Goal: Task Accomplishment & Management: Use online tool/utility

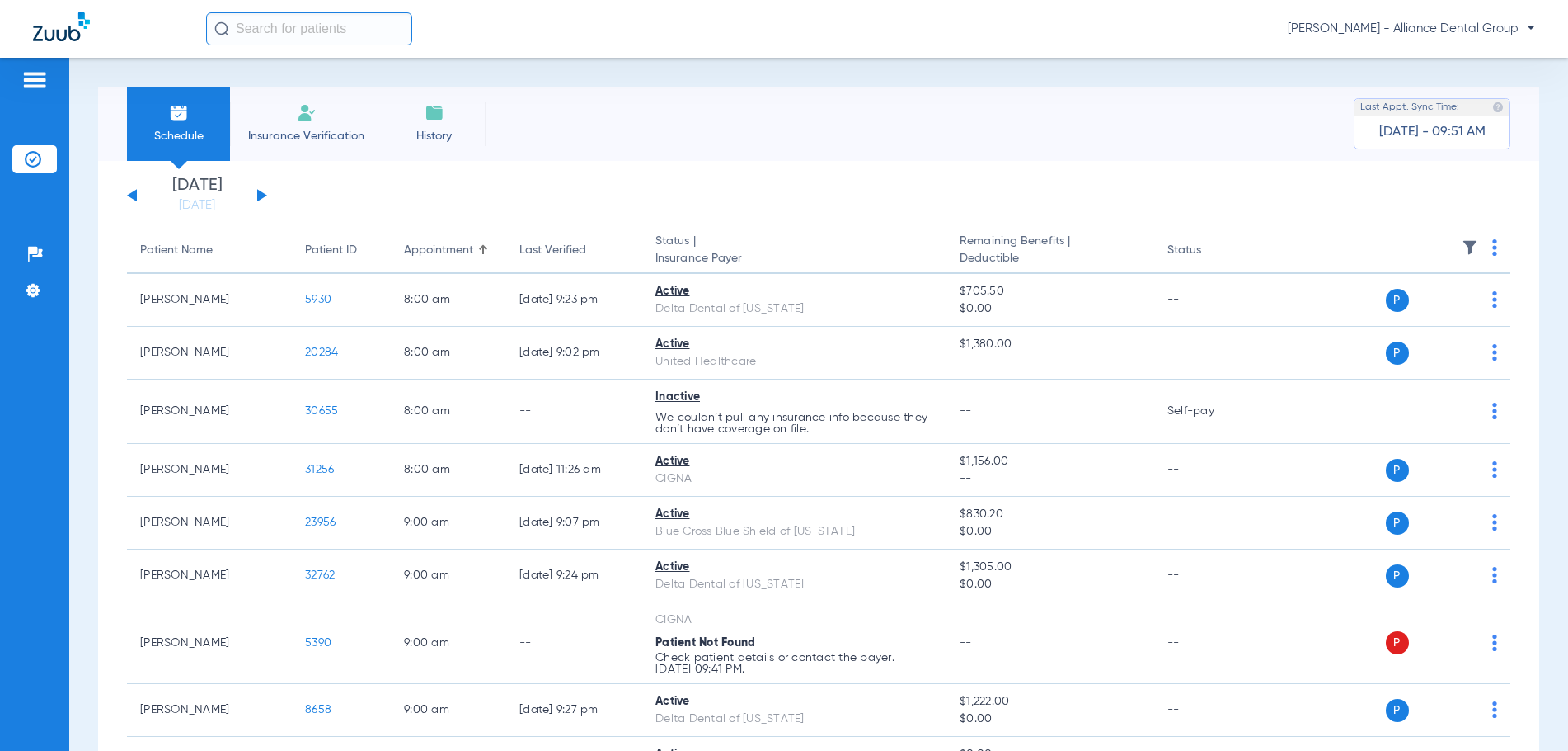
click at [298, 136] on span "Insurance Verification" at bounding box center [307, 136] width 128 height 17
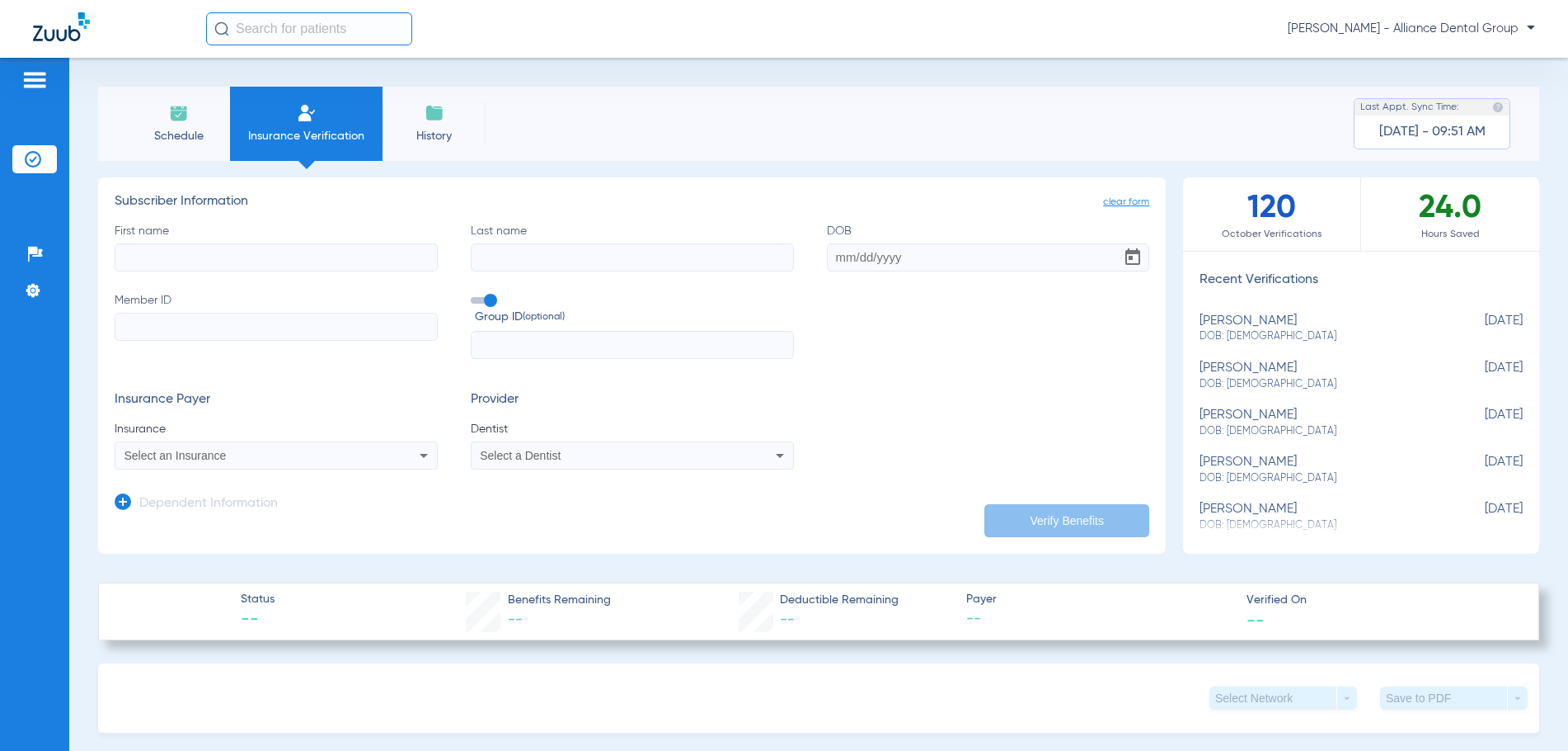
click at [198, 134] on span "Schedule" at bounding box center [178, 136] width 78 height 17
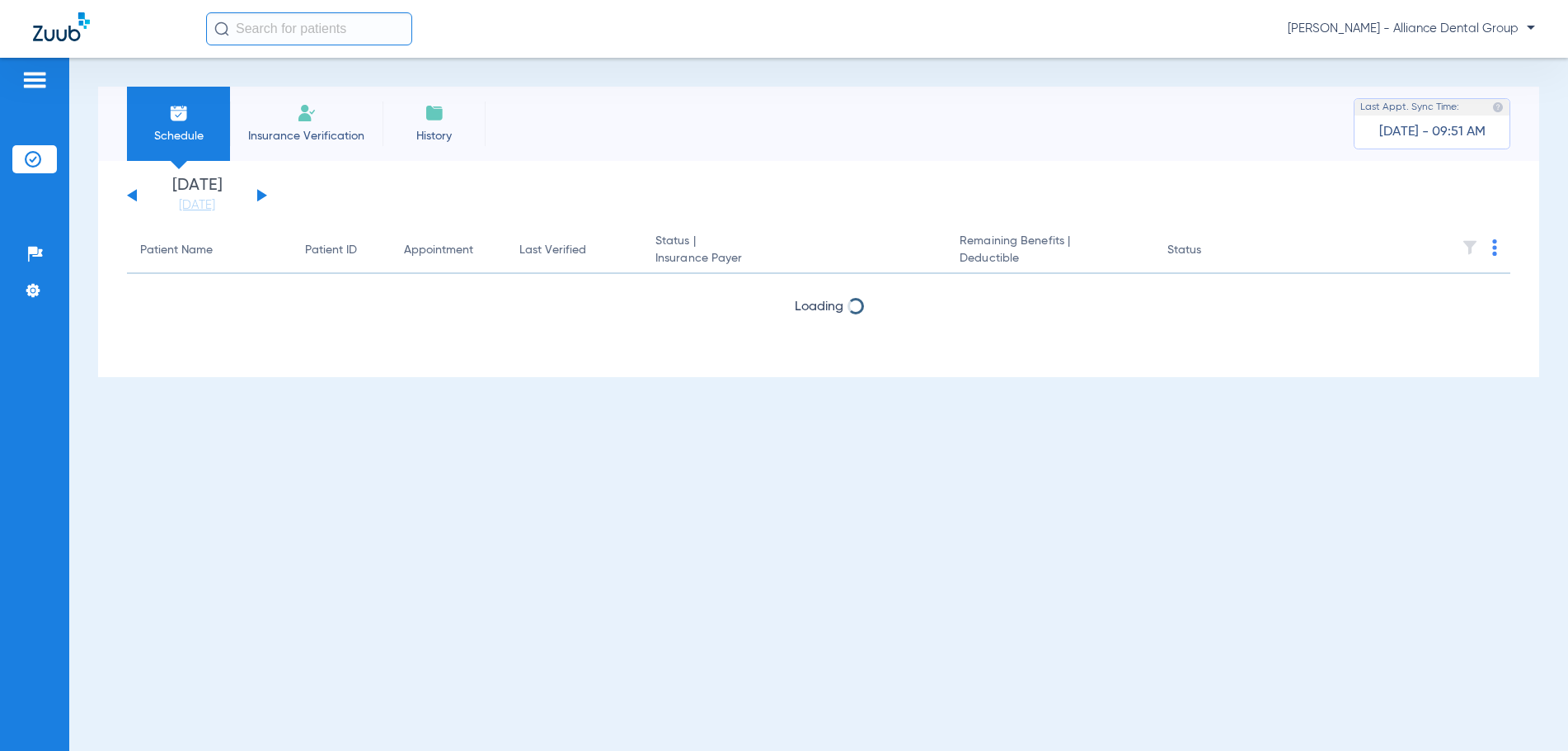
click at [297, 134] on span "Insurance Verification" at bounding box center [307, 136] width 128 height 17
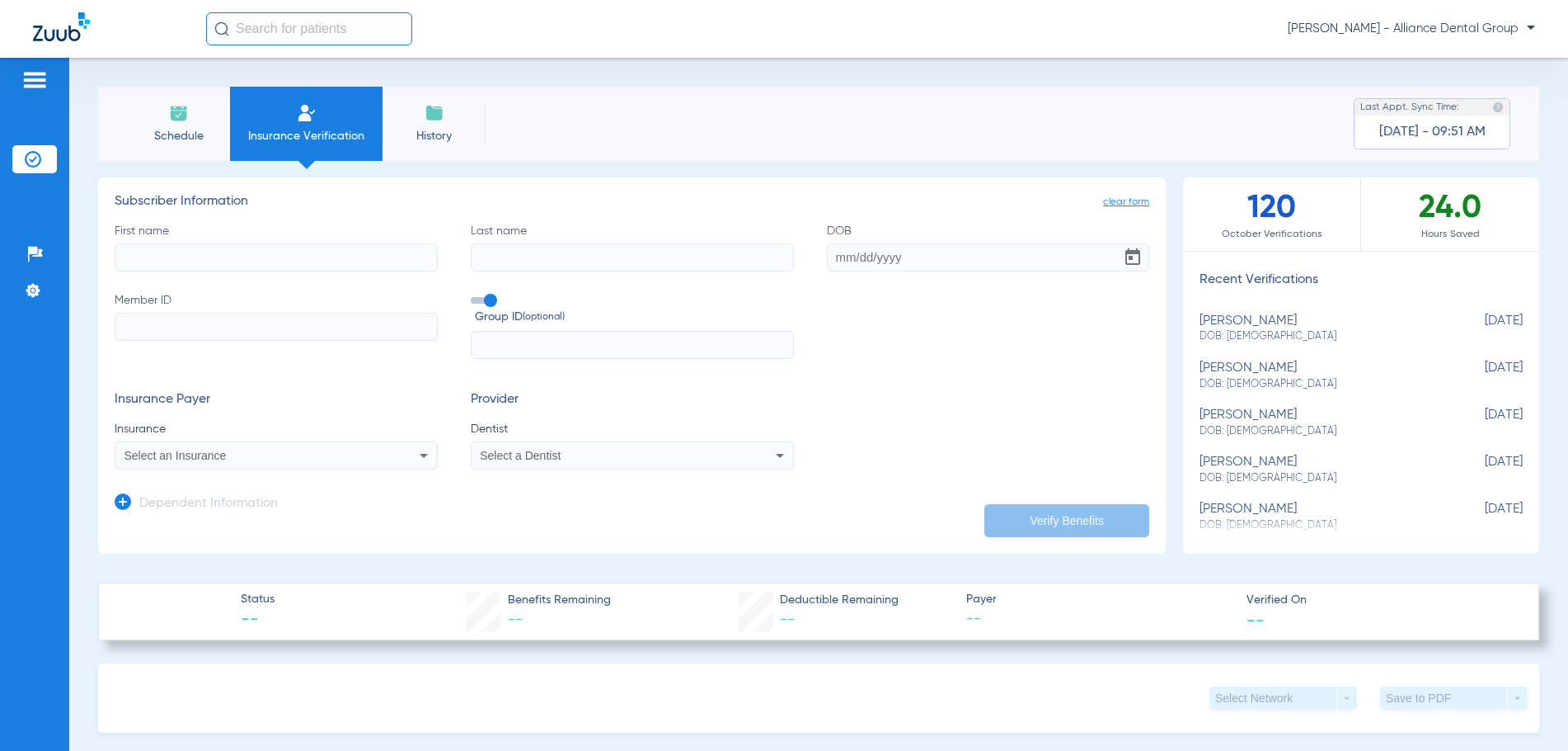
click at [157, 246] on input "First name" at bounding box center [277, 258] width 324 height 28
type input "[PERSON_NAME]"
type input "[DATE]"
click at [146, 320] on input "Member ID" at bounding box center [277, 327] width 324 height 28
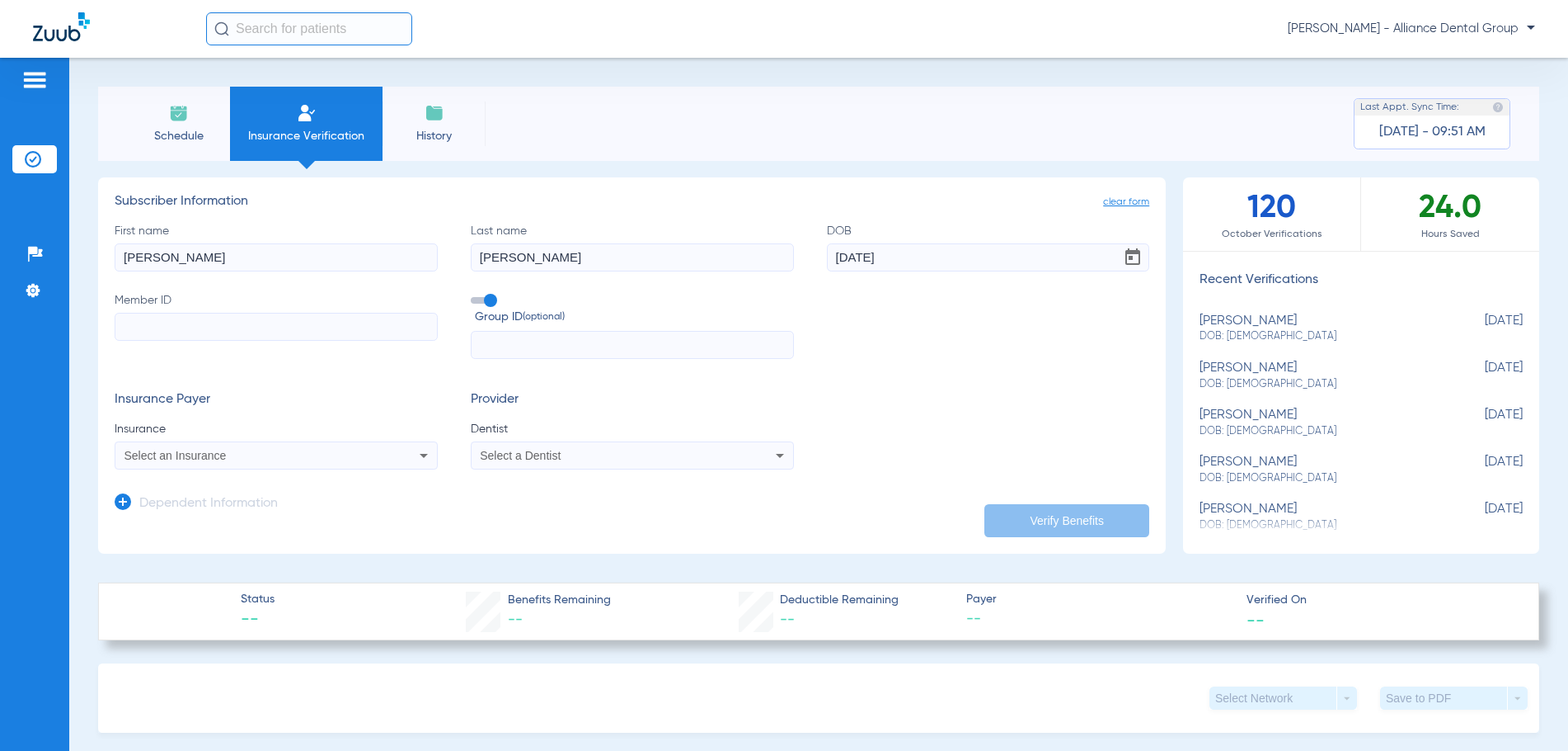
paste input "08058329918"
type input "08058329918"
click at [237, 451] on div "Select an Insurance" at bounding box center [245, 455] width 244 height 11
click at [284, 477] on input "Delta of IL" at bounding box center [254, 482] width 277 height 34
click at [266, 485] on input "Delta of IL" at bounding box center [254, 482] width 277 height 34
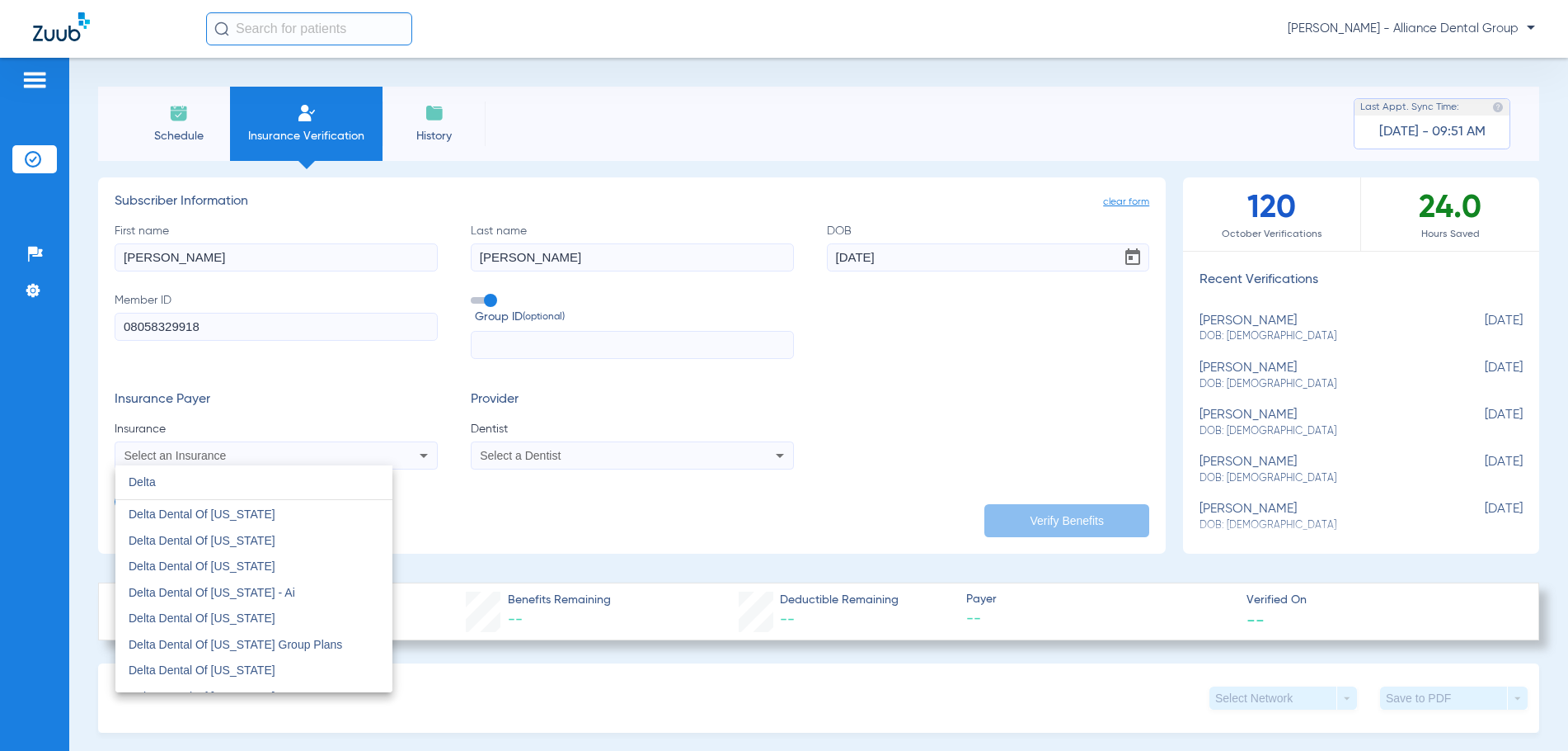
scroll to position [660, 0]
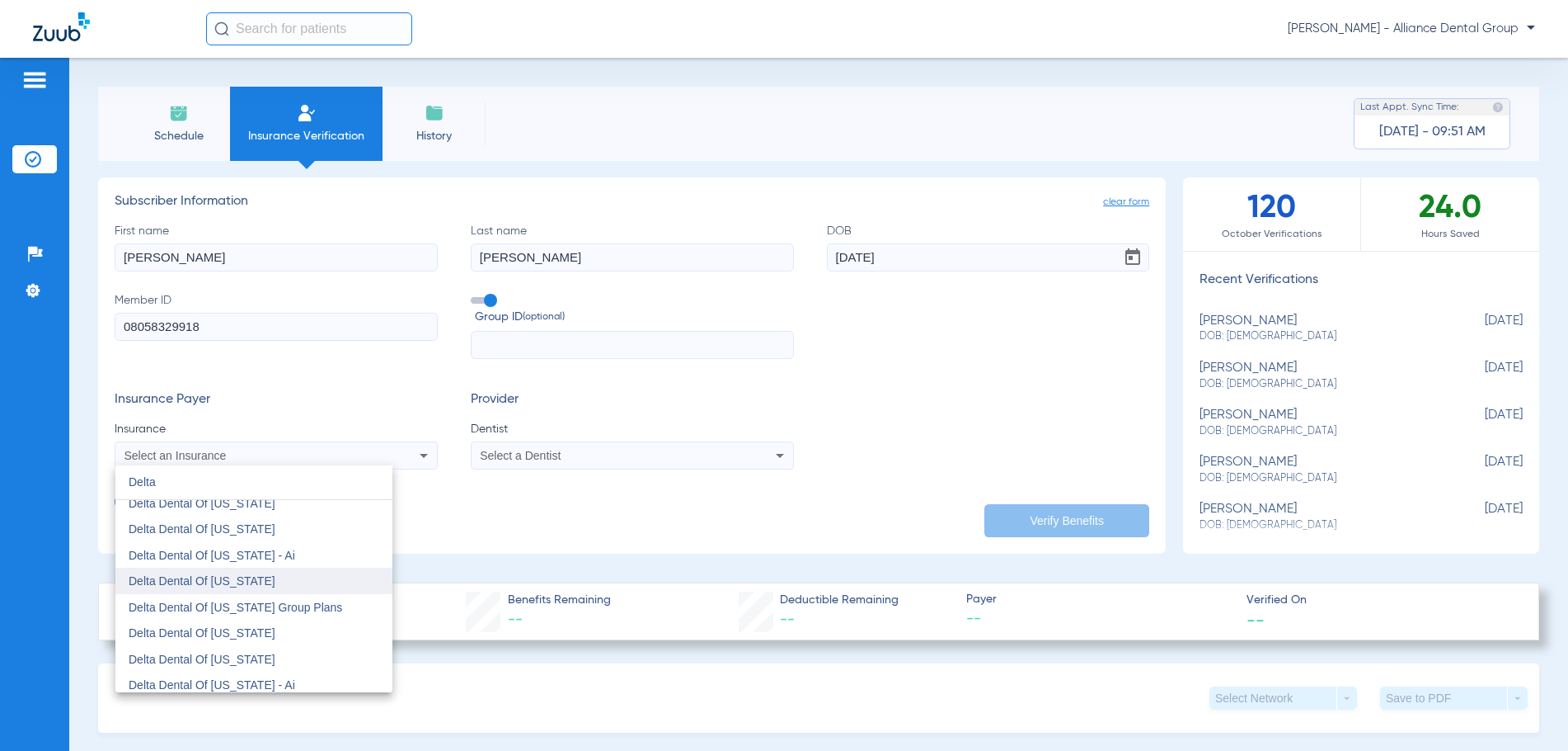
type input "Delta"
click at [227, 576] on span "Delta Dental Of [US_STATE]" at bounding box center [202, 581] width 147 height 13
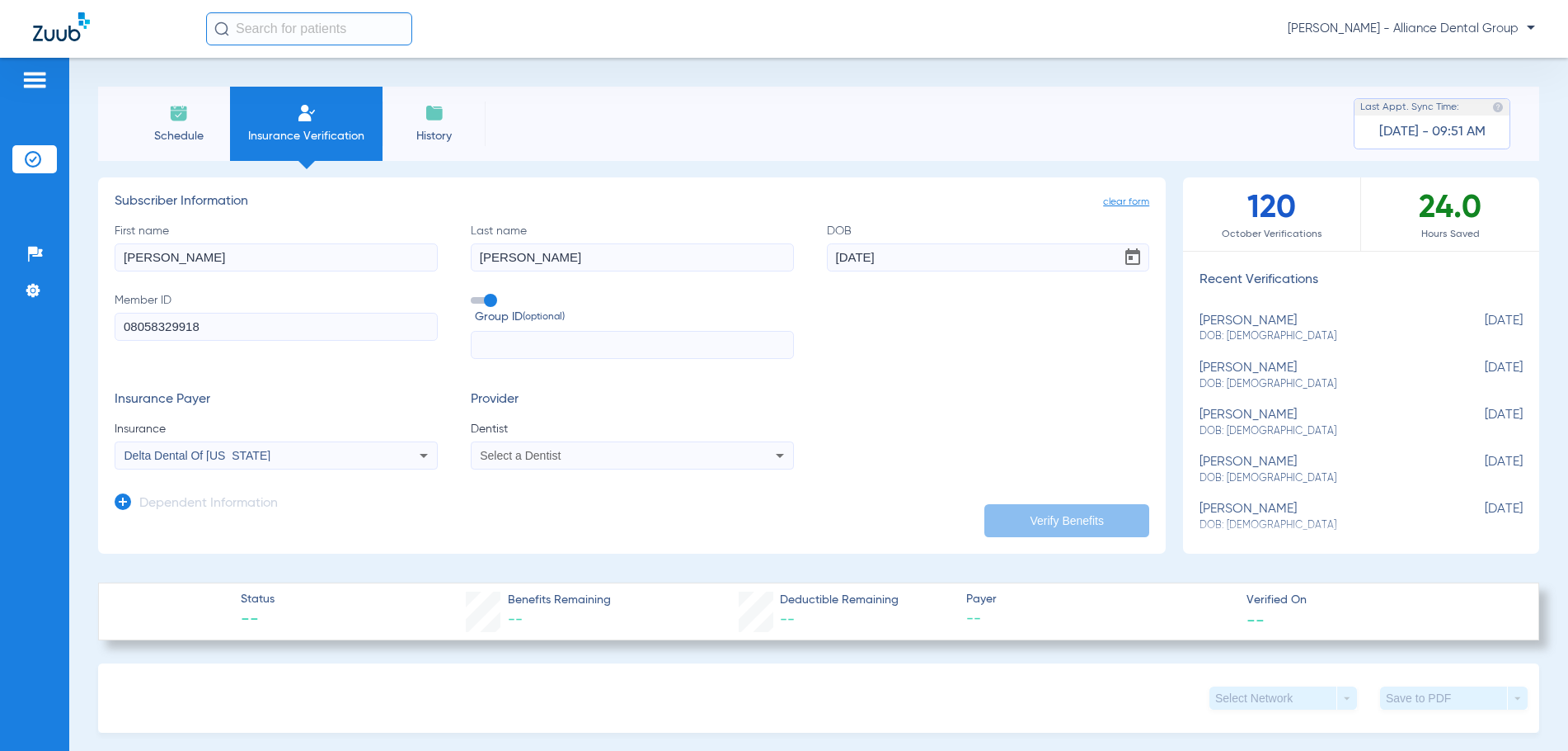
click at [297, 136] on span "Insurance Verification" at bounding box center [307, 136] width 128 height 17
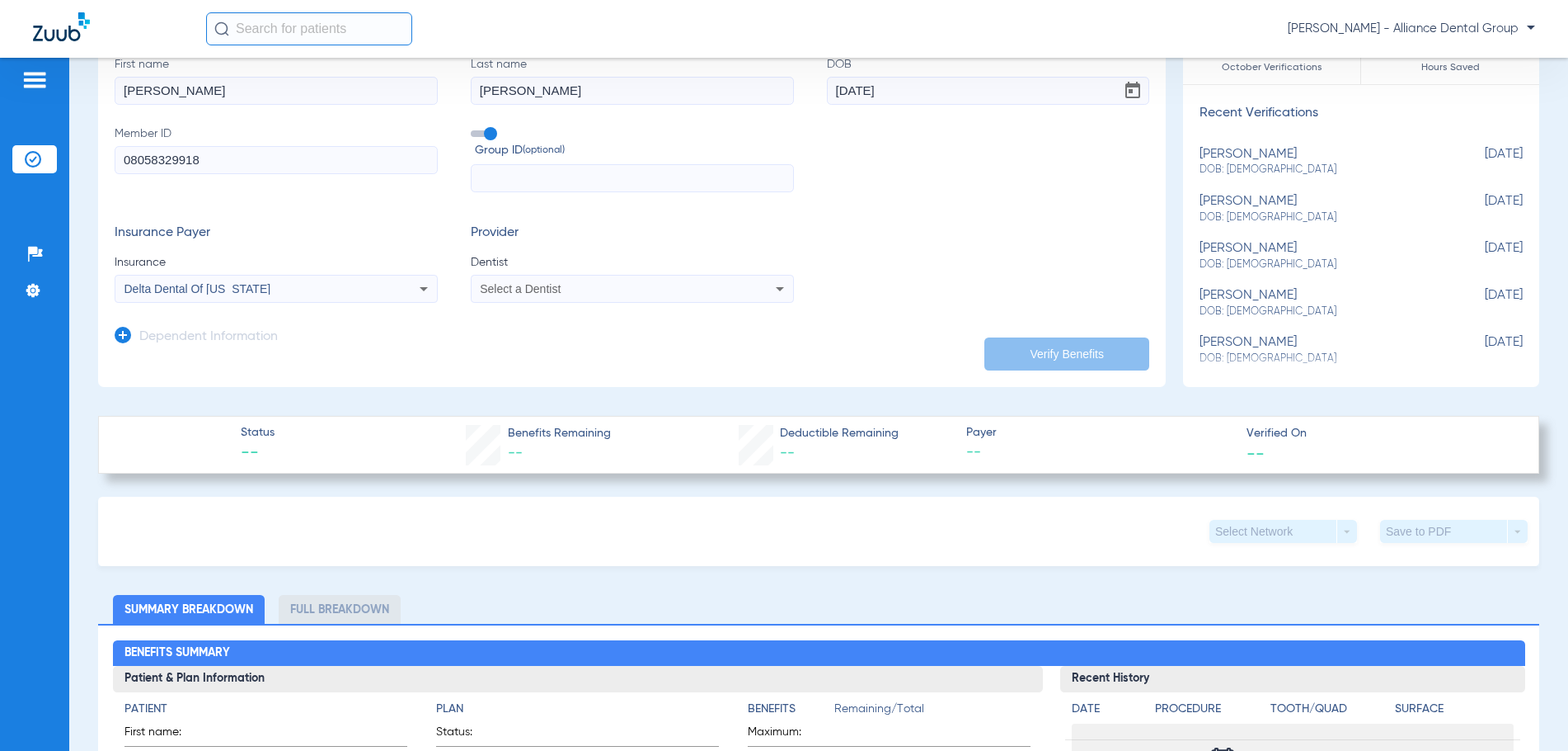
scroll to position [0, 0]
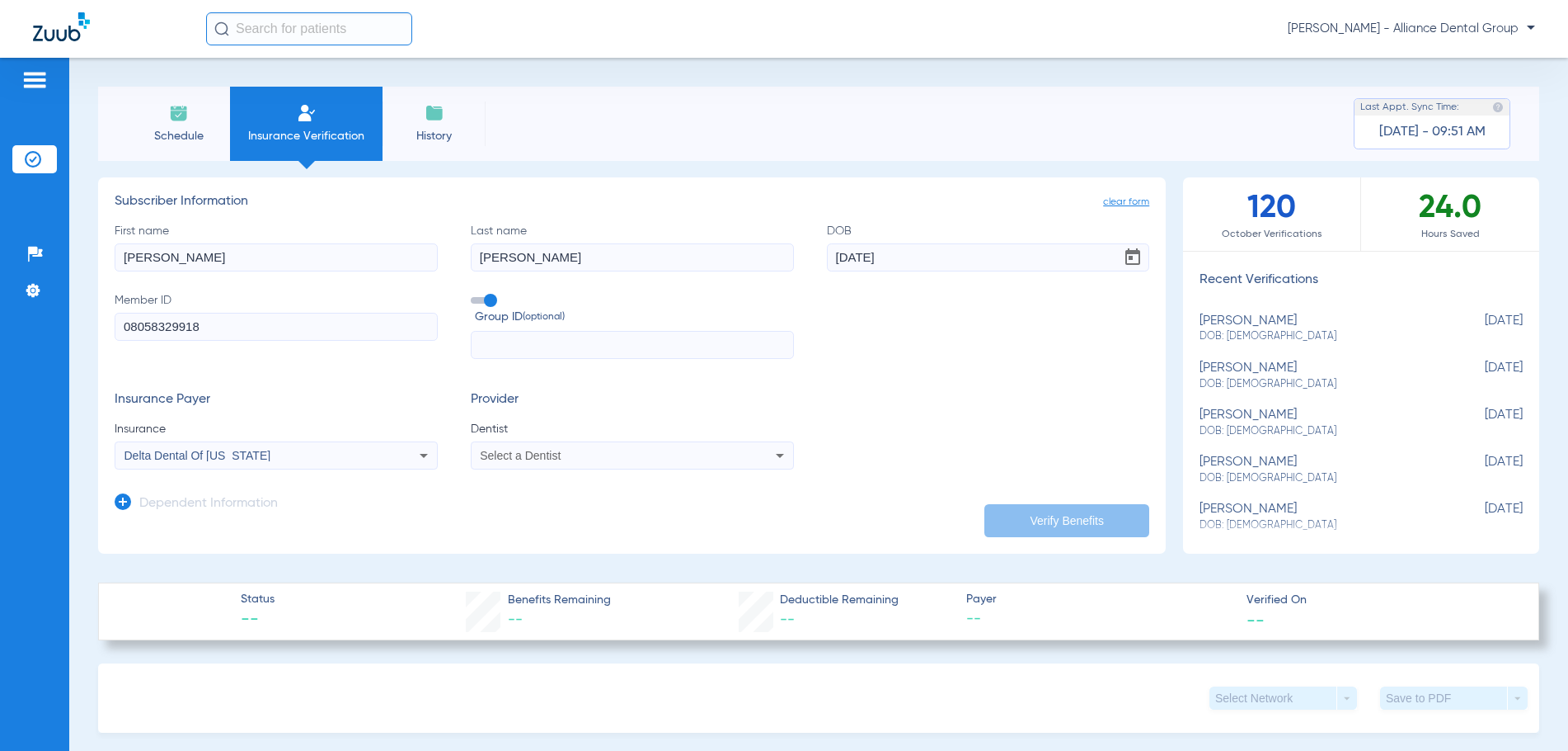
click at [569, 457] on div "Select a Dentist" at bounding box center [601, 455] width 244 height 11
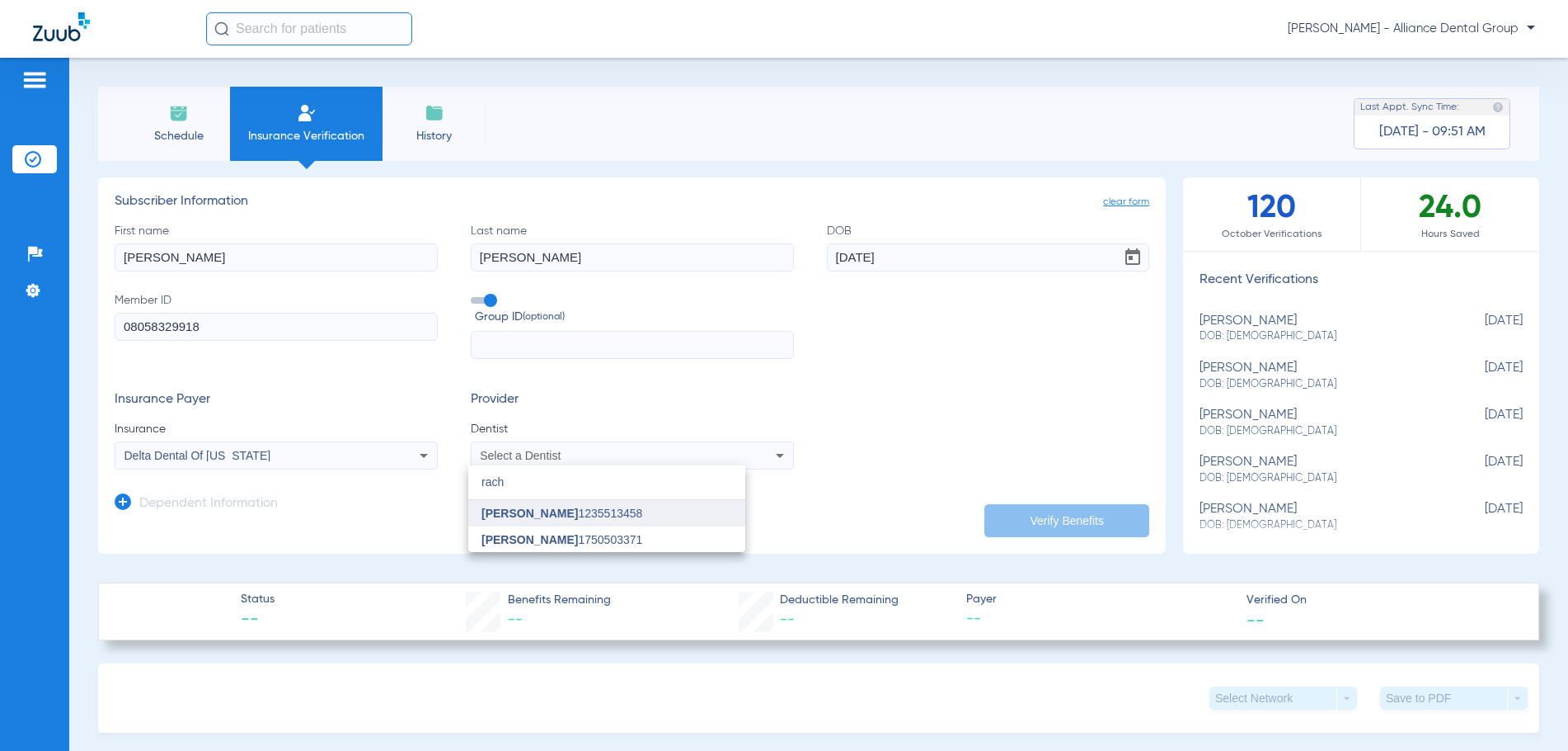
type input "rach"
click at [559, 519] on span "[PERSON_NAME] 1235513458" at bounding box center [562, 513] width 161 height 11
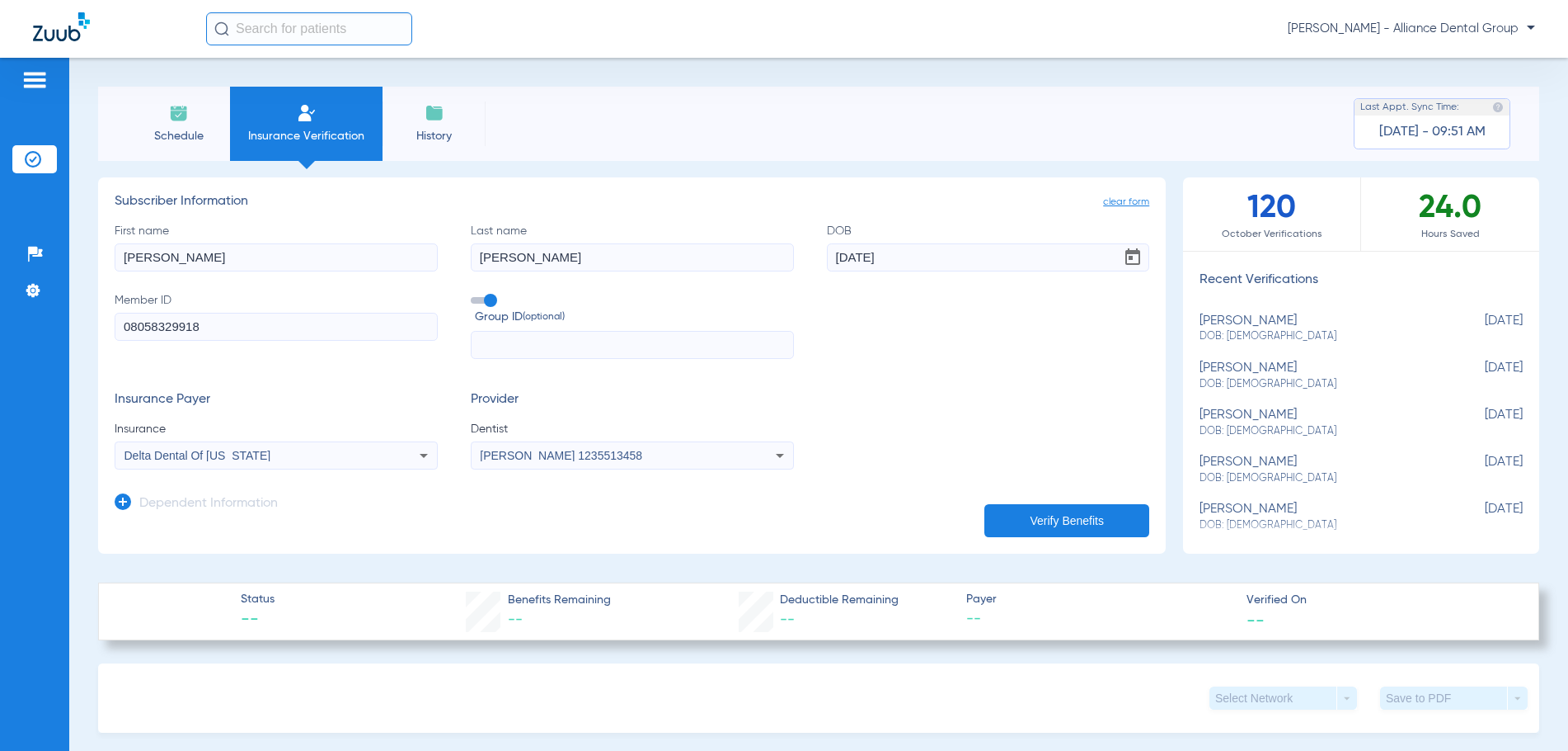
click at [1066, 524] on button "Verify Benefits" at bounding box center [1067, 520] width 165 height 33
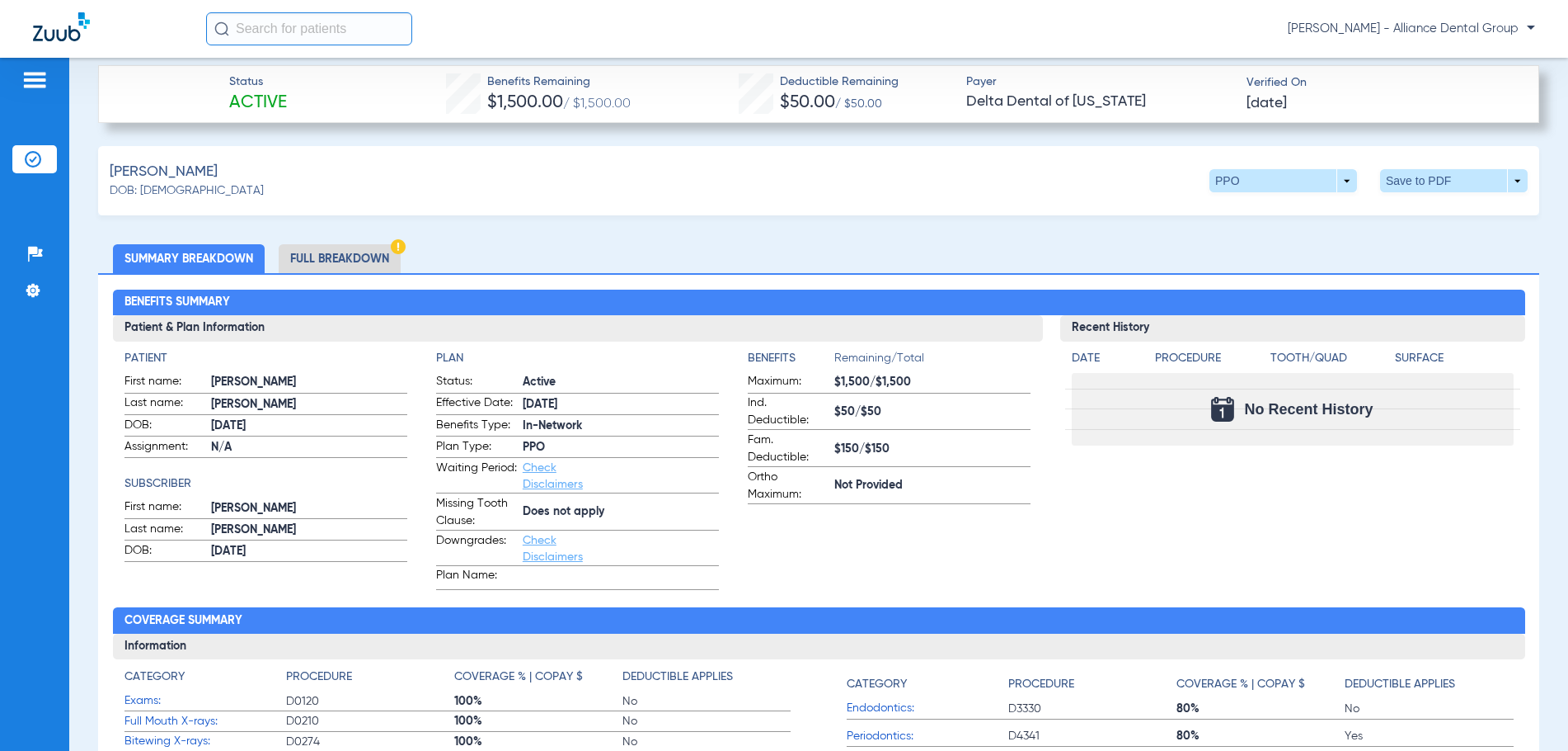
scroll to position [495, 0]
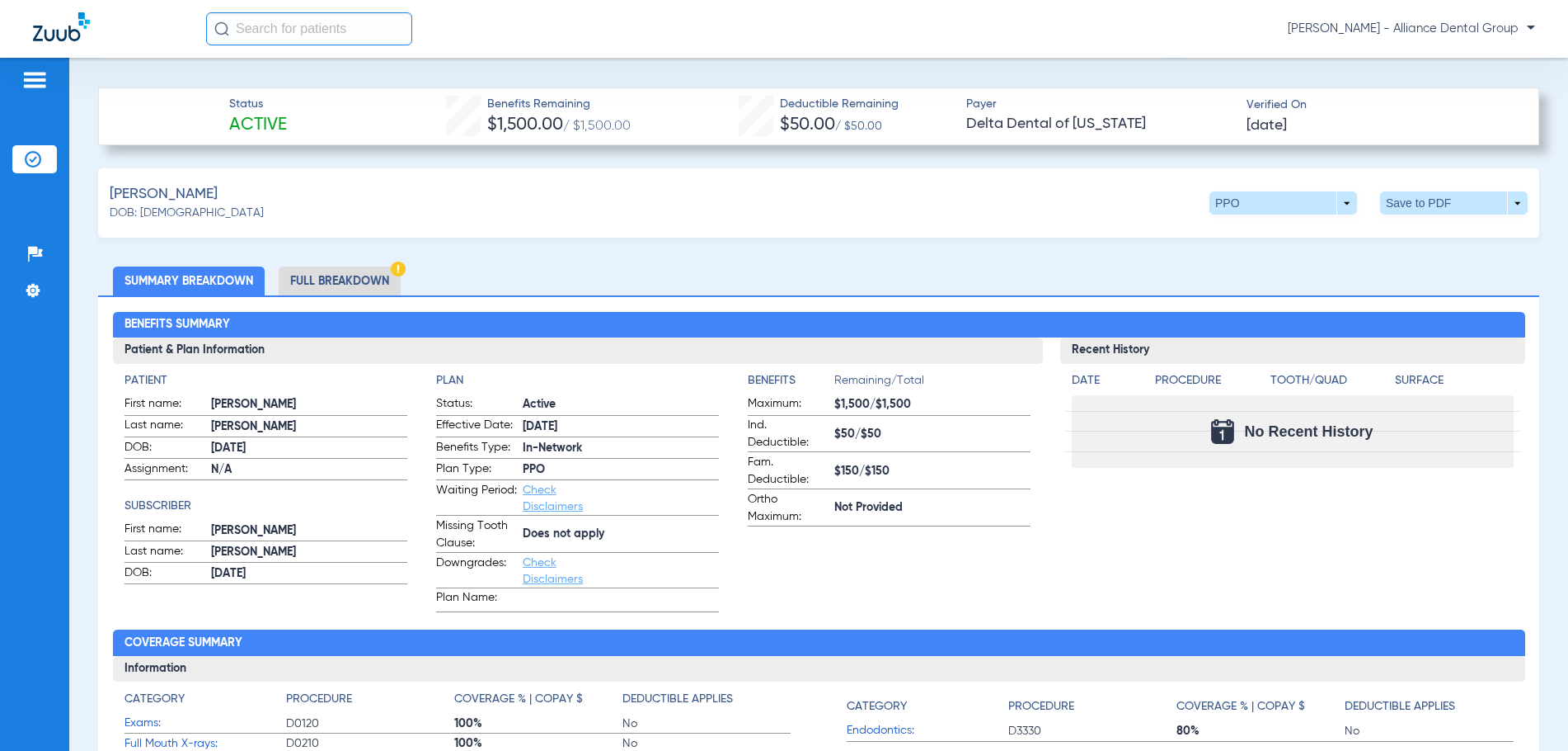
click at [345, 279] on li "Full Breakdown" at bounding box center [340, 280] width 122 height 29
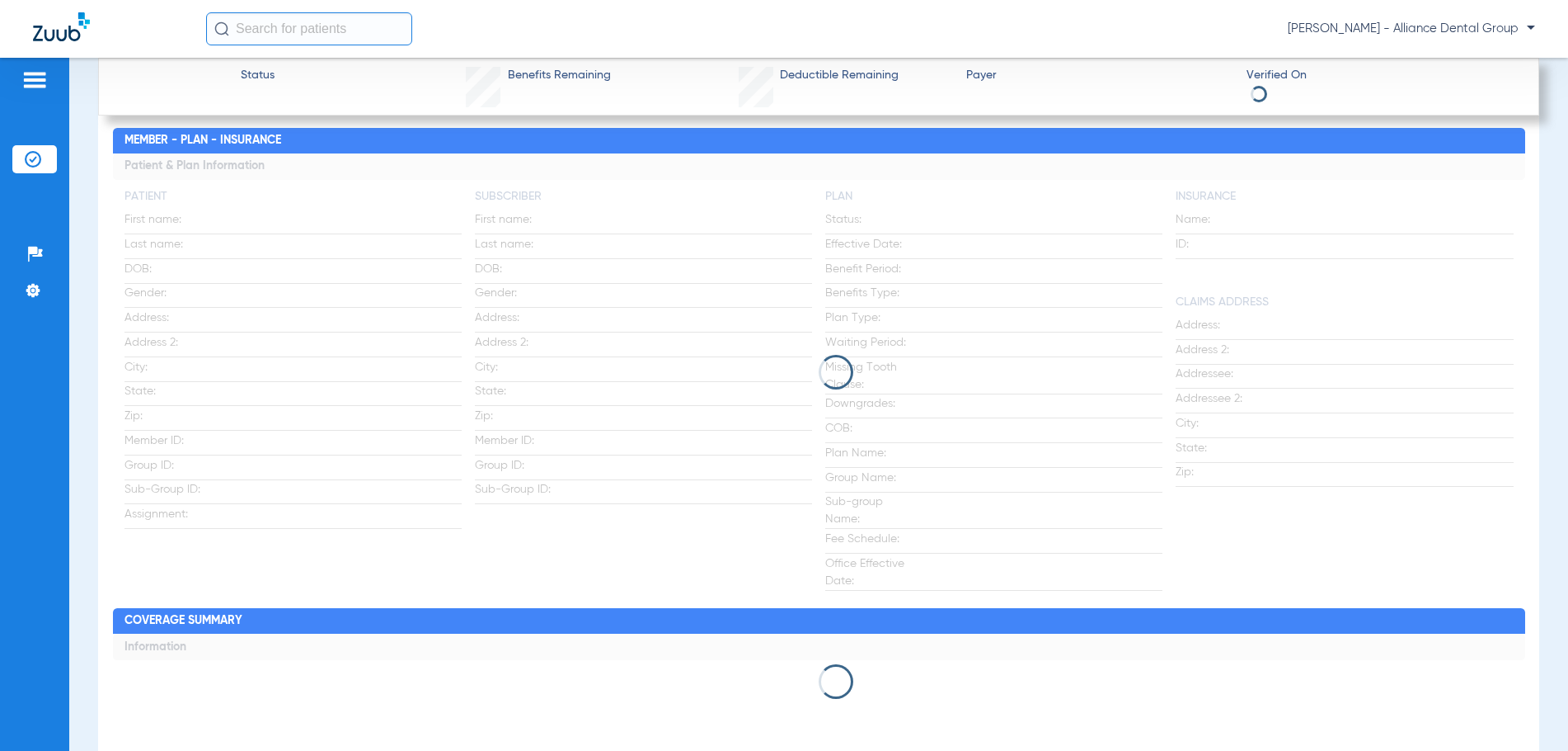
scroll to position [743, 0]
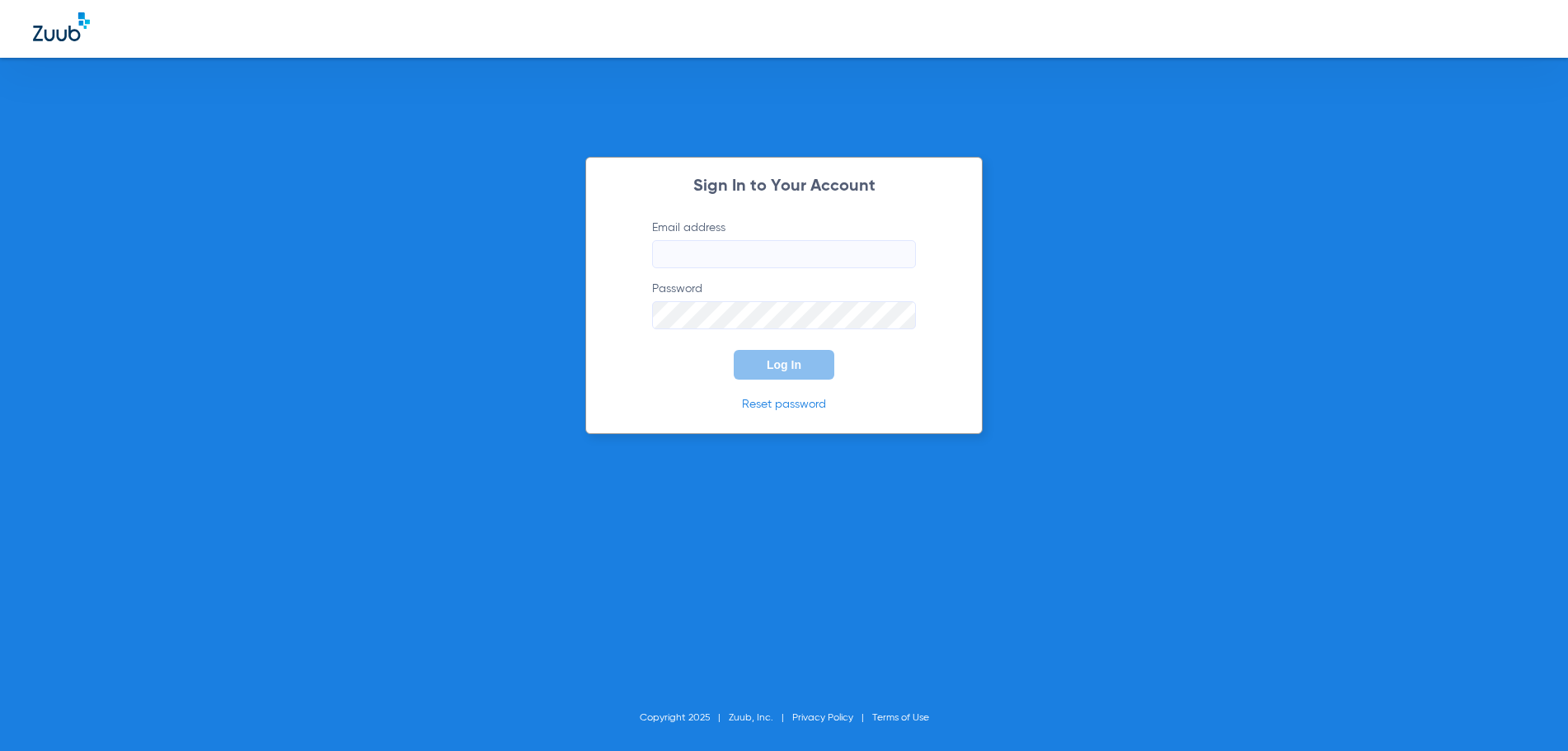
click at [719, 249] on input "Email address" at bounding box center [784, 254] width 264 height 28
type input "[EMAIL_ADDRESS][DOMAIN_NAME]"
click at [734, 350] on button "Log In" at bounding box center [784, 365] width 101 height 30
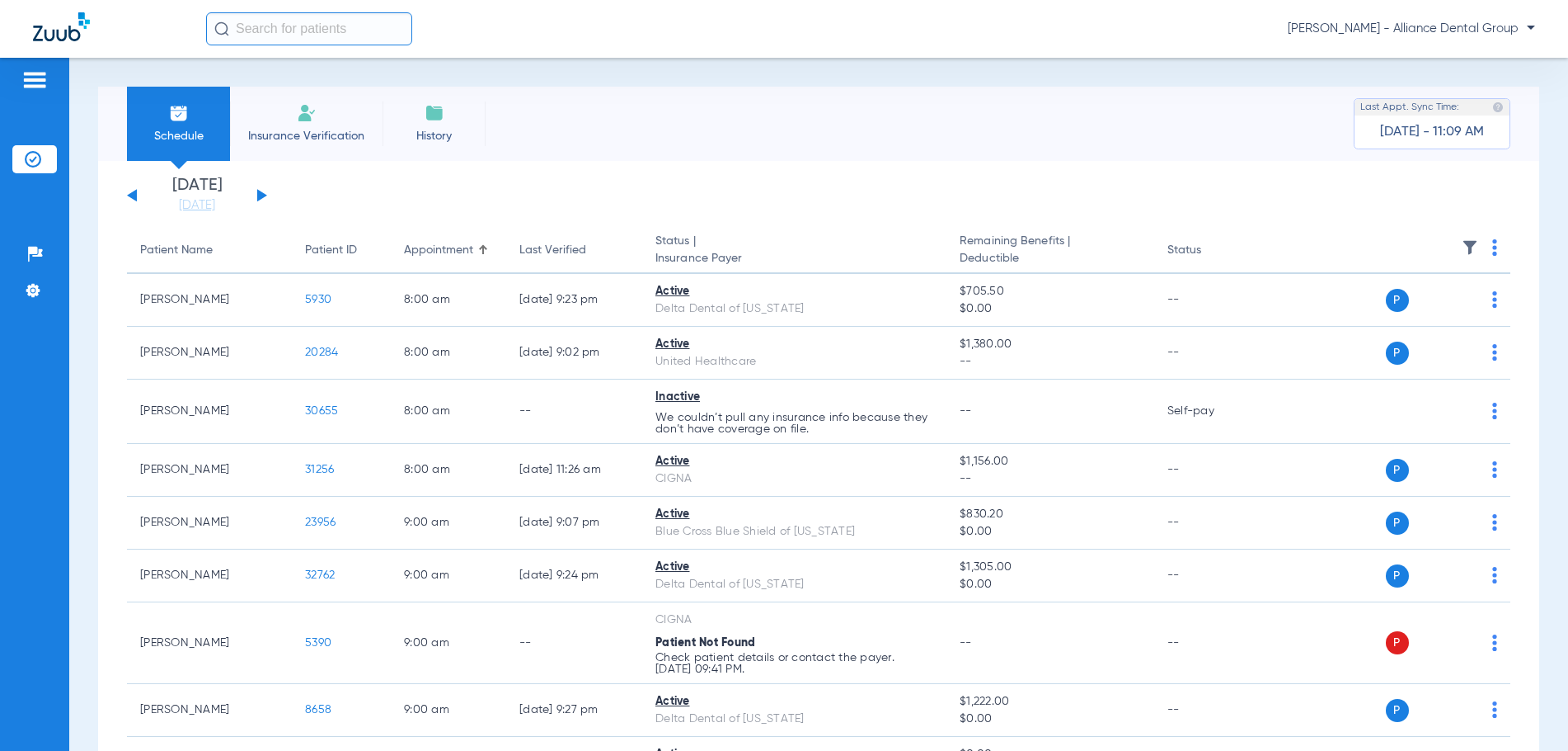
click at [328, 134] on span "Insurance Verification" at bounding box center [307, 136] width 128 height 17
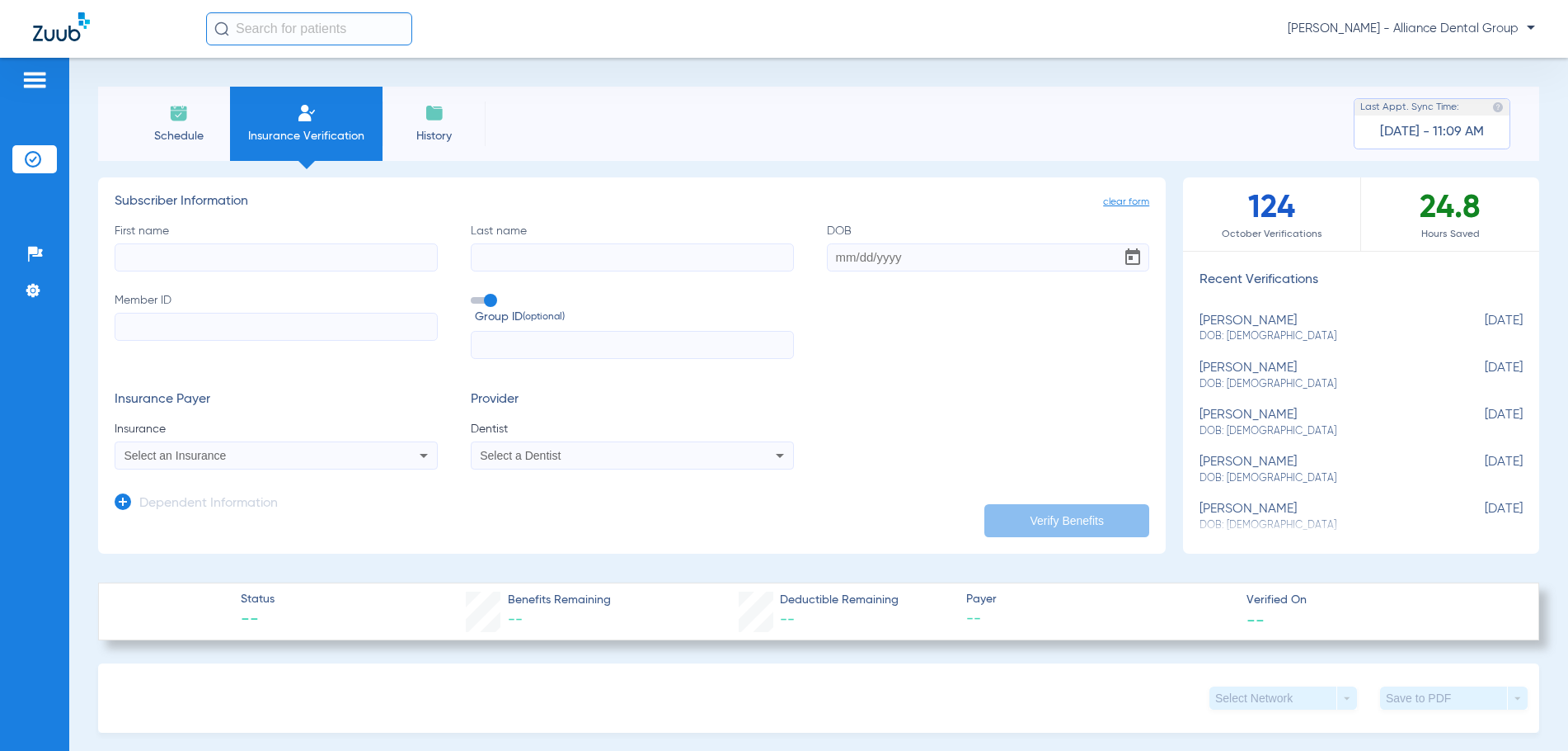
click at [199, 255] on input "First name" at bounding box center [277, 258] width 324 height 28
click at [191, 248] on input "First name Required" at bounding box center [277, 258] width 324 height 28
type input "[PERSON_NAME]"
type input "Casford"
type input "[DATE]"
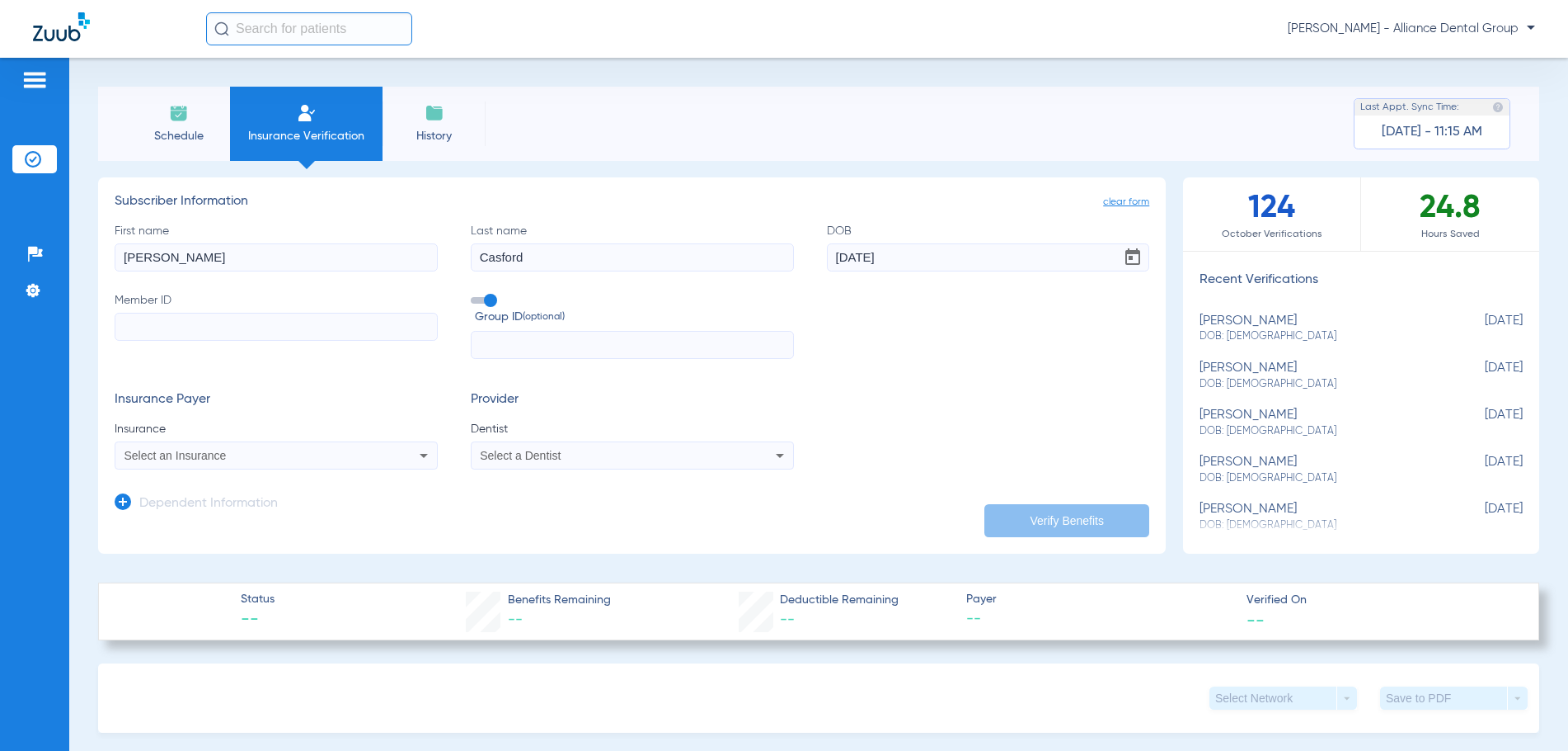
click at [123, 328] on input "Member ID" at bounding box center [277, 327] width 324 height 28
type input "324928942"
click at [126, 457] on span "Select an Insurance" at bounding box center [175, 455] width 103 height 13
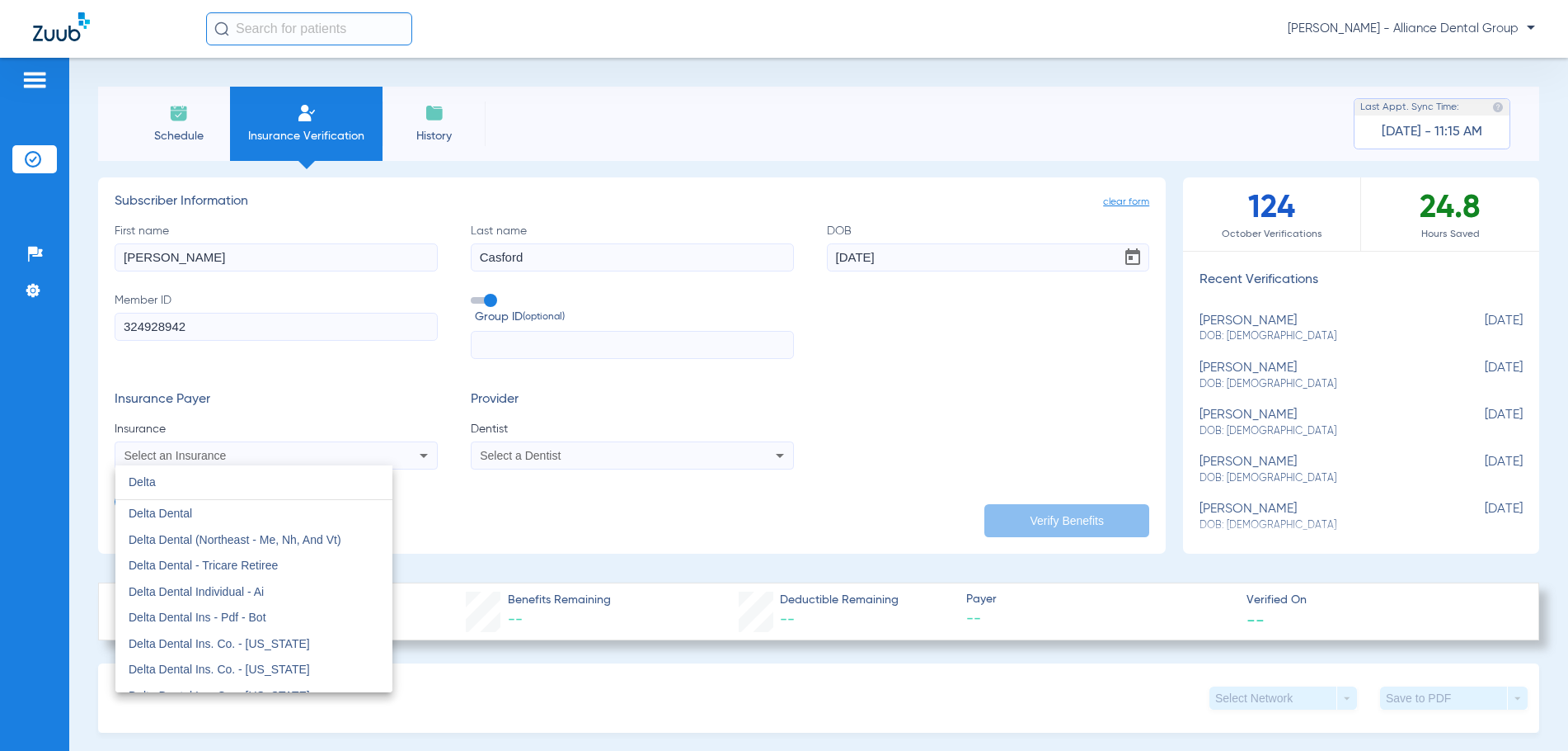
type input "Delta"
click at [230, 538] on span "Delta Dental Of [US_STATE]" at bounding box center [202, 537] width 147 height 13
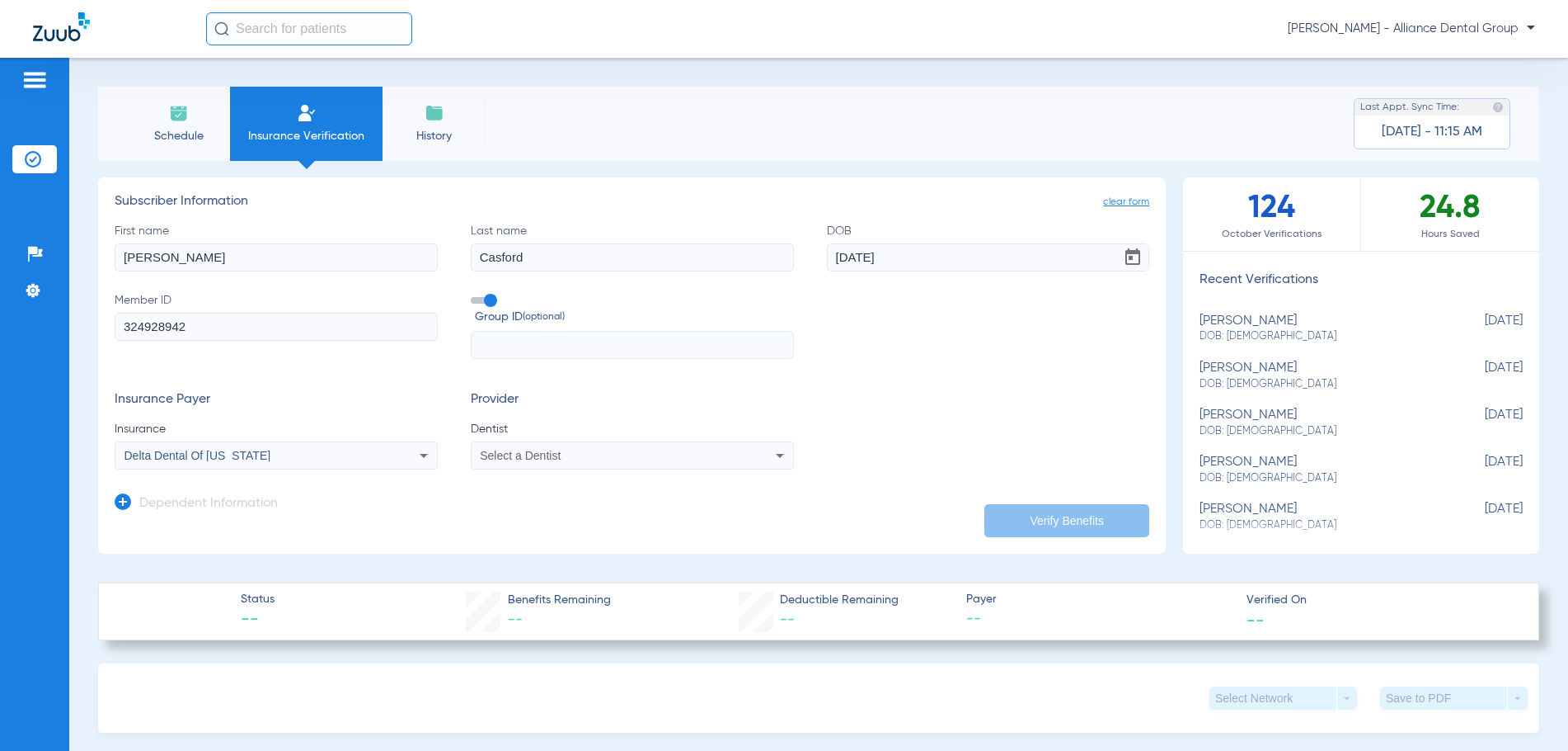
click at [531, 455] on span "Select a Dentist" at bounding box center [520, 455] width 81 height 13
type input "jy"
click at [538, 513] on span "[PERSON_NAME]" at bounding box center [530, 513] width 97 height 13
click at [1059, 515] on button "Verify Benefits" at bounding box center [1067, 520] width 165 height 33
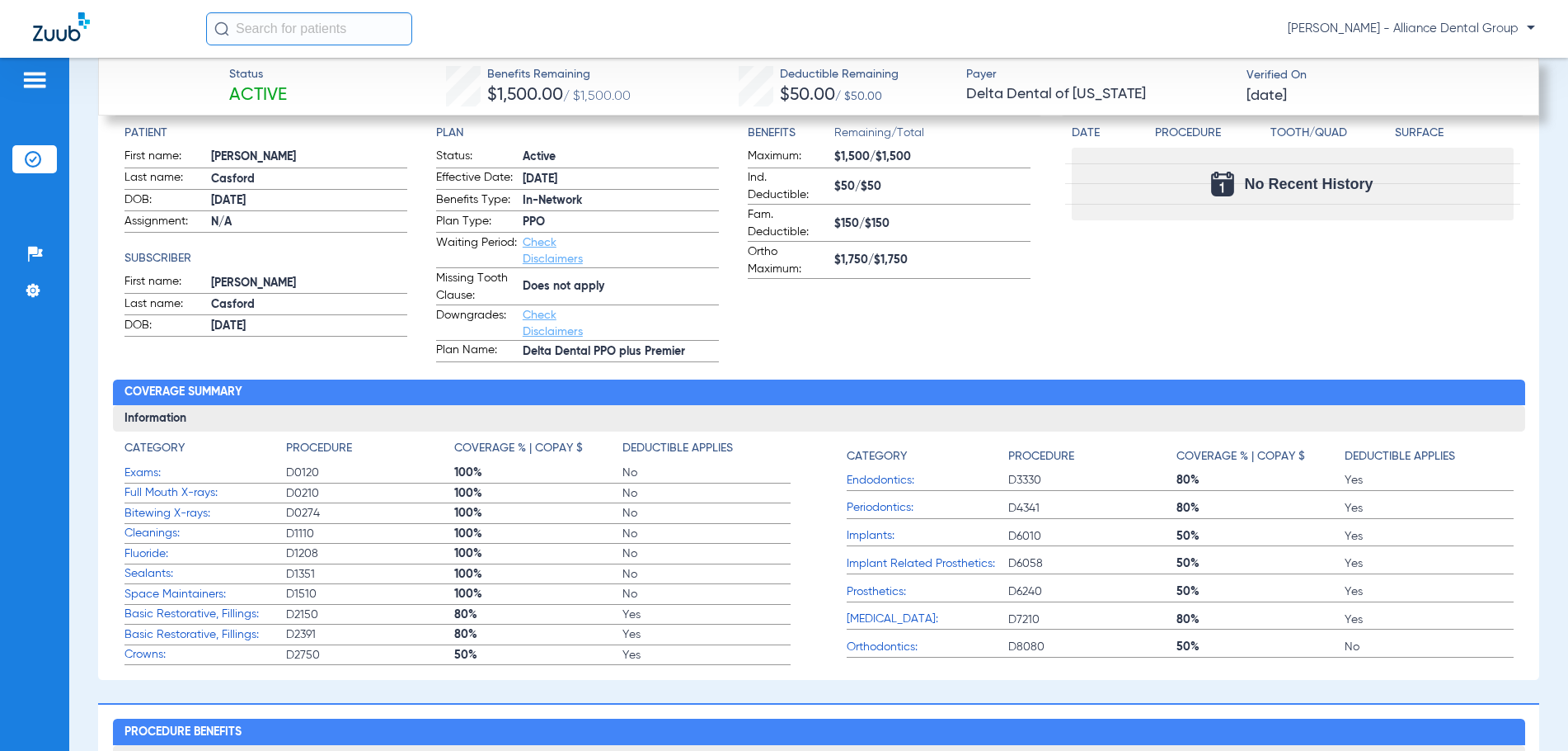
scroll to position [660, 0]
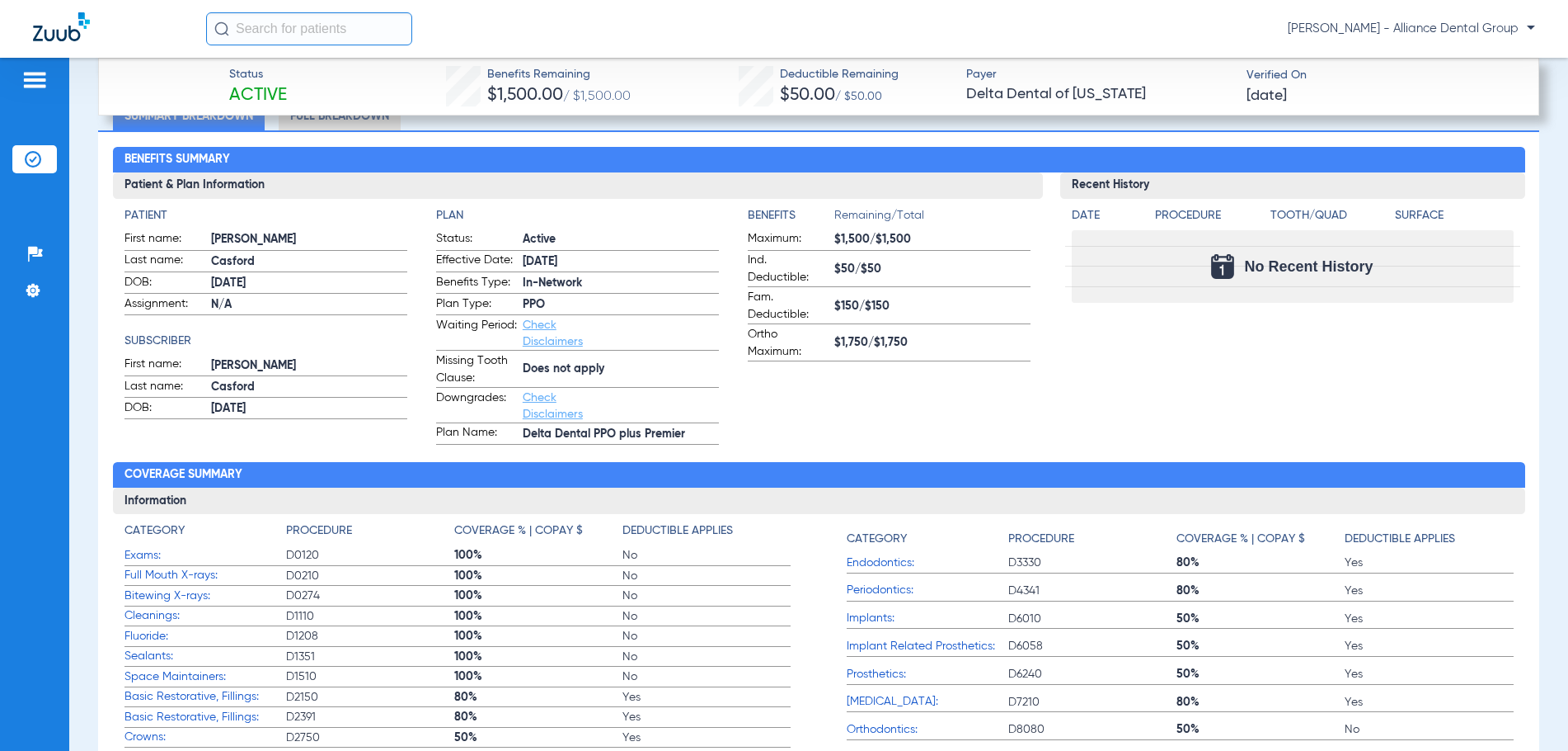
click at [577, 345] on link "Check Disclaimers" at bounding box center [553, 333] width 60 height 28
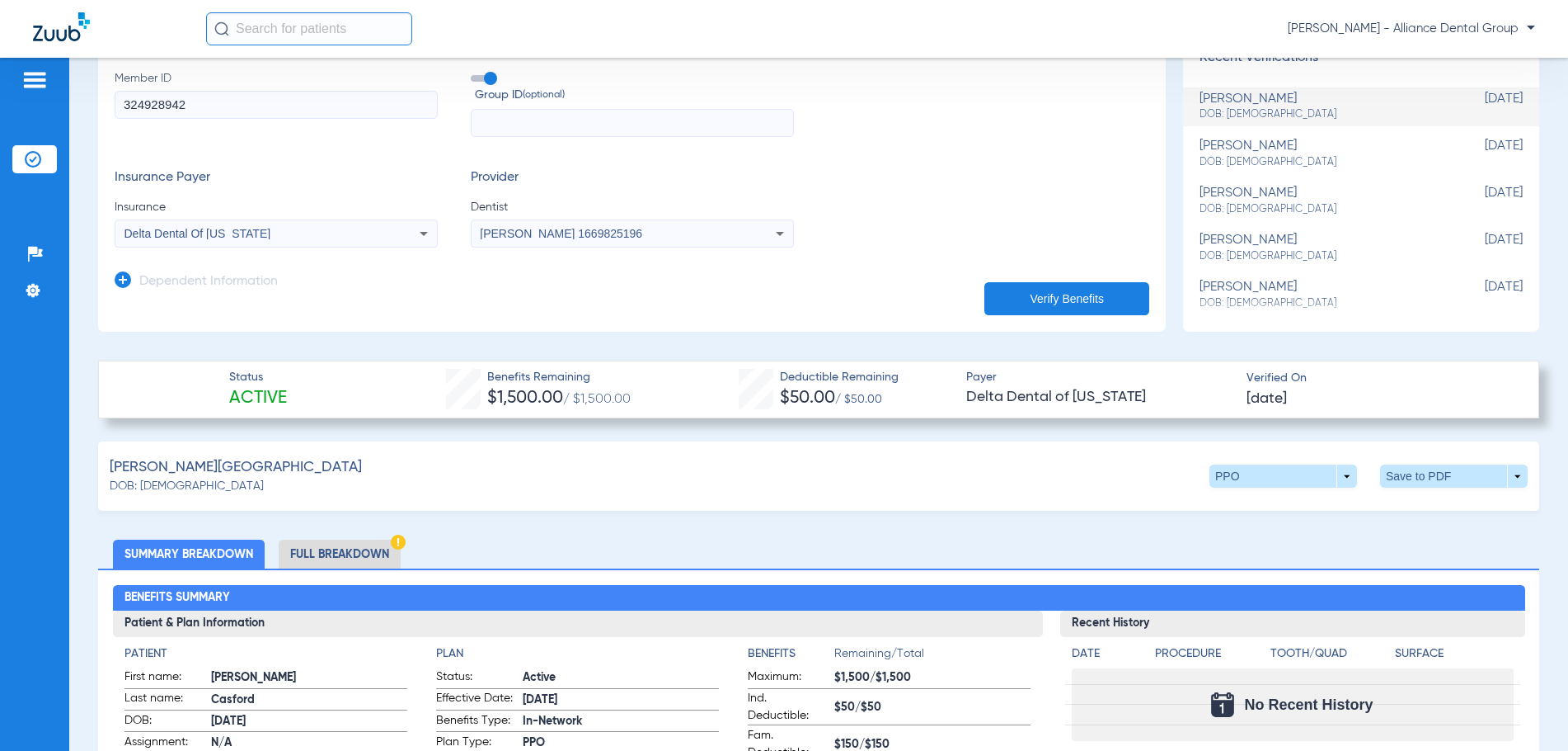
scroll to position [0, 0]
